Goal: Task Accomplishment & Management: Use online tool/utility

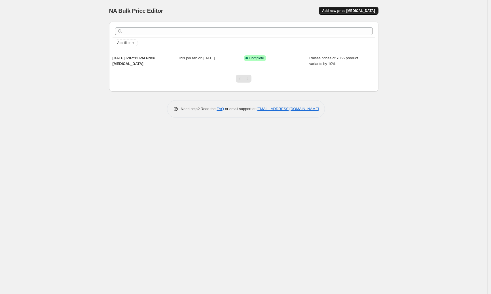
click at [370, 10] on span "Add new price [MEDICAL_DATA]" at bounding box center [348, 11] width 53 height 5
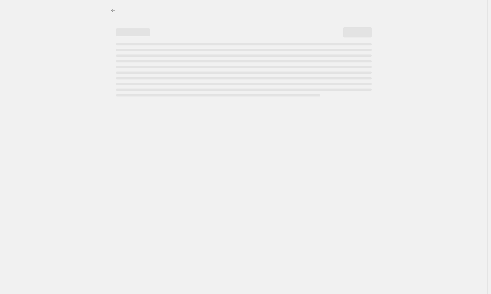
select select "percentage"
